Goal: Find specific page/section: Find specific page/section

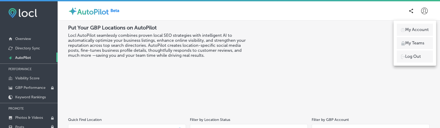
click at [419, 58] on p "Log Out" at bounding box center [413, 56] width 16 height 6
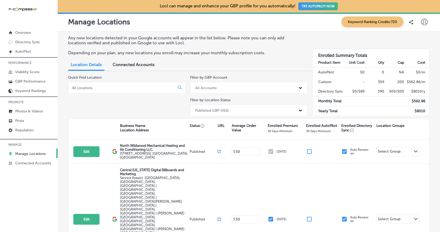
click at [128, 86] on input at bounding box center [123, 87] width 102 height 5
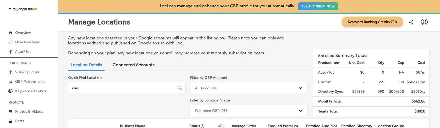
click at [88, 88] on input "chri" at bounding box center [123, 87] width 102 height 5
click at [82, 87] on input "chri" at bounding box center [123, 87] width 102 height 5
click at [111, 89] on input "chris marr" at bounding box center [123, 87] width 102 height 5
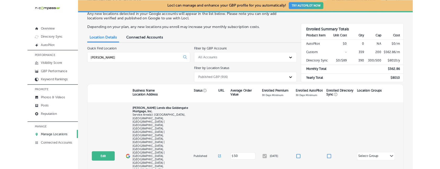
scroll to position [27, 0]
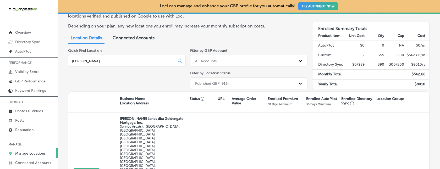
click at [130, 61] on input "chris mar" at bounding box center [123, 61] width 102 height 5
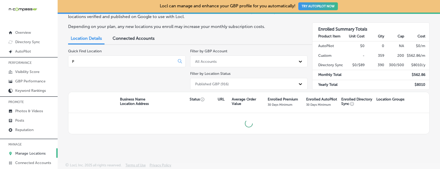
scroll to position [26, 0]
click at [220, 82] on div "Published GBP (916)" at bounding box center [212, 84] width 34 height 4
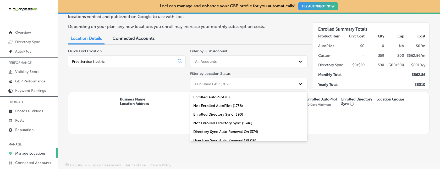
scroll to position [46, 0]
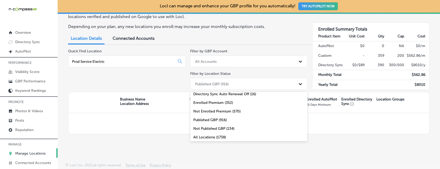
click at [211, 135] on div "All Locations (1738)" at bounding box center [249, 137] width 118 height 9
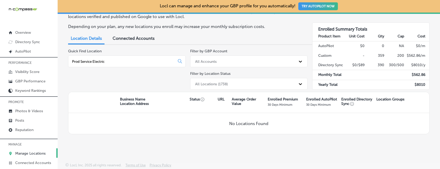
click at [130, 59] on input "Prod Service Electric" at bounding box center [123, 61] width 102 height 5
click at [80, 60] on input "Prod Service Electric" at bounding box center [123, 61] width 102 height 5
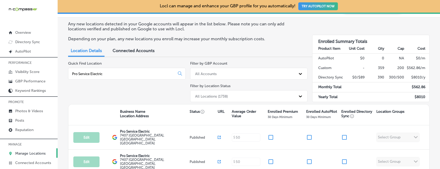
scroll to position [0, 0]
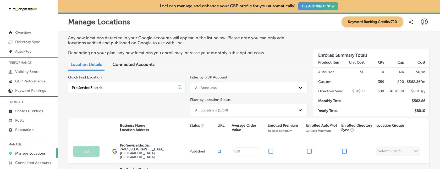
type input "Pro Service Electric"
